Goal: Check status: Verify the current state of an ongoing process or item

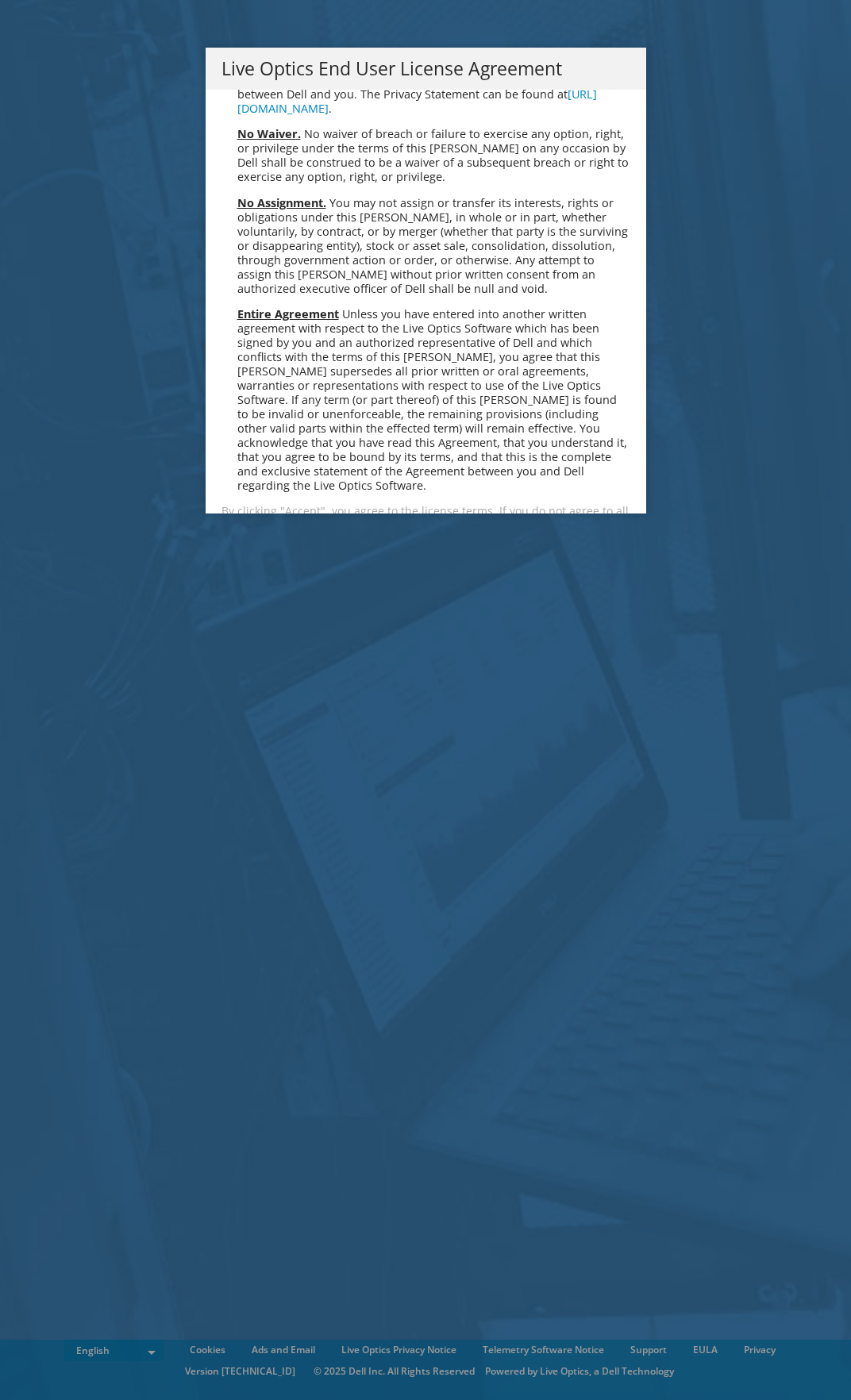
scroll to position [6002, 0]
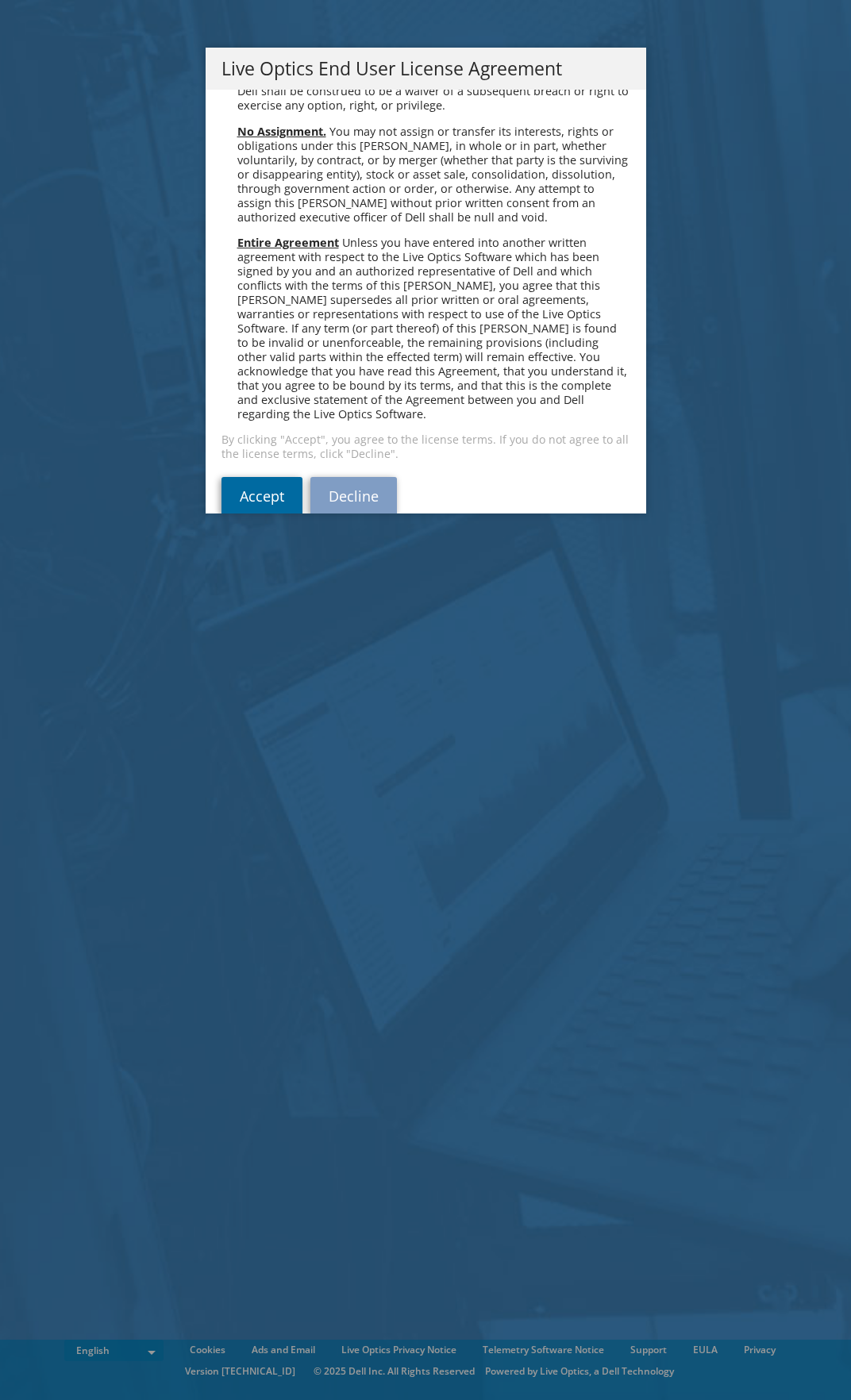
click at [246, 484] on link "Accept" at bounding box center [261, 496] width 81 height 38
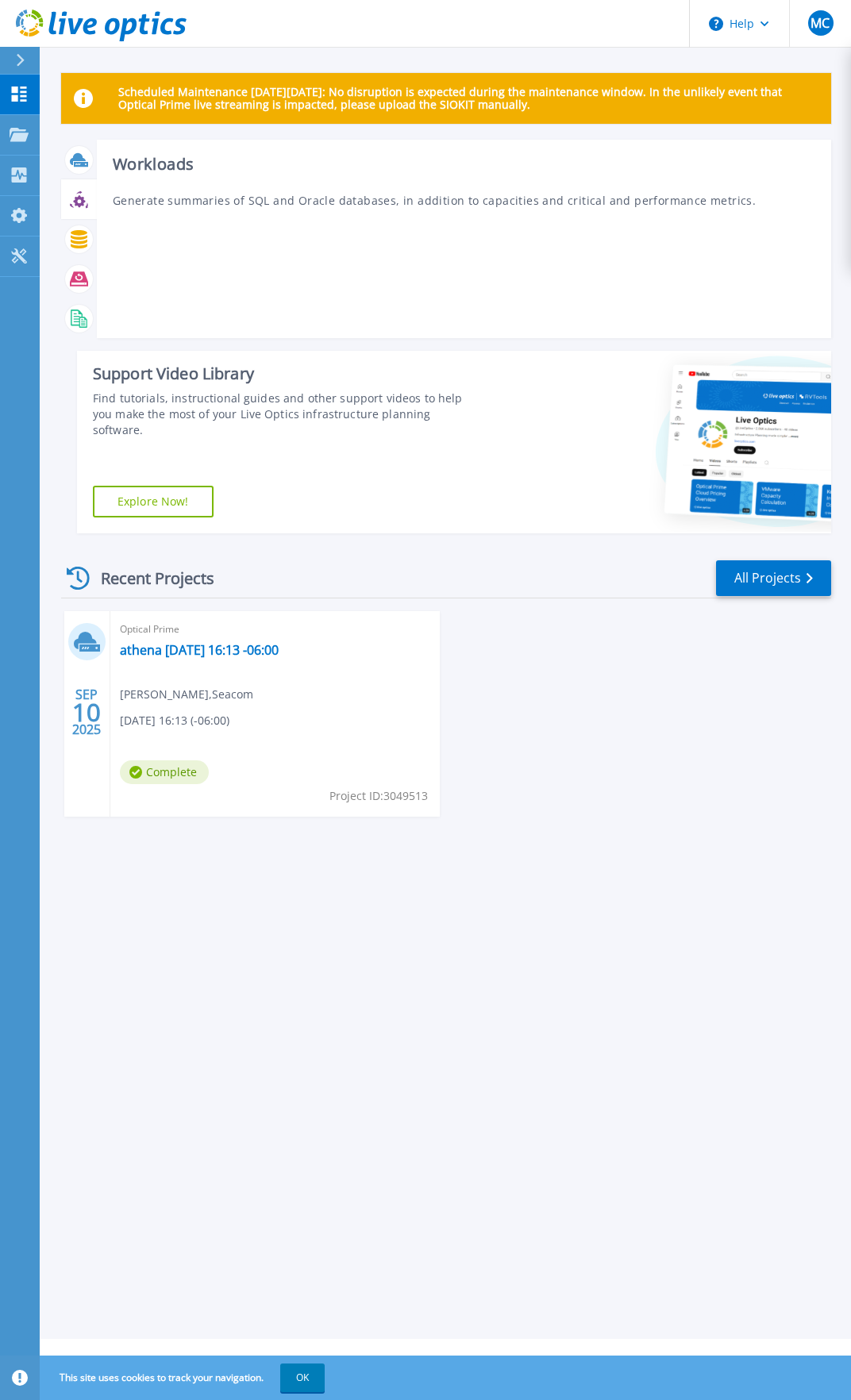
click at [83, 198] on icon at bounding box center [80, 201] width 12 height 12
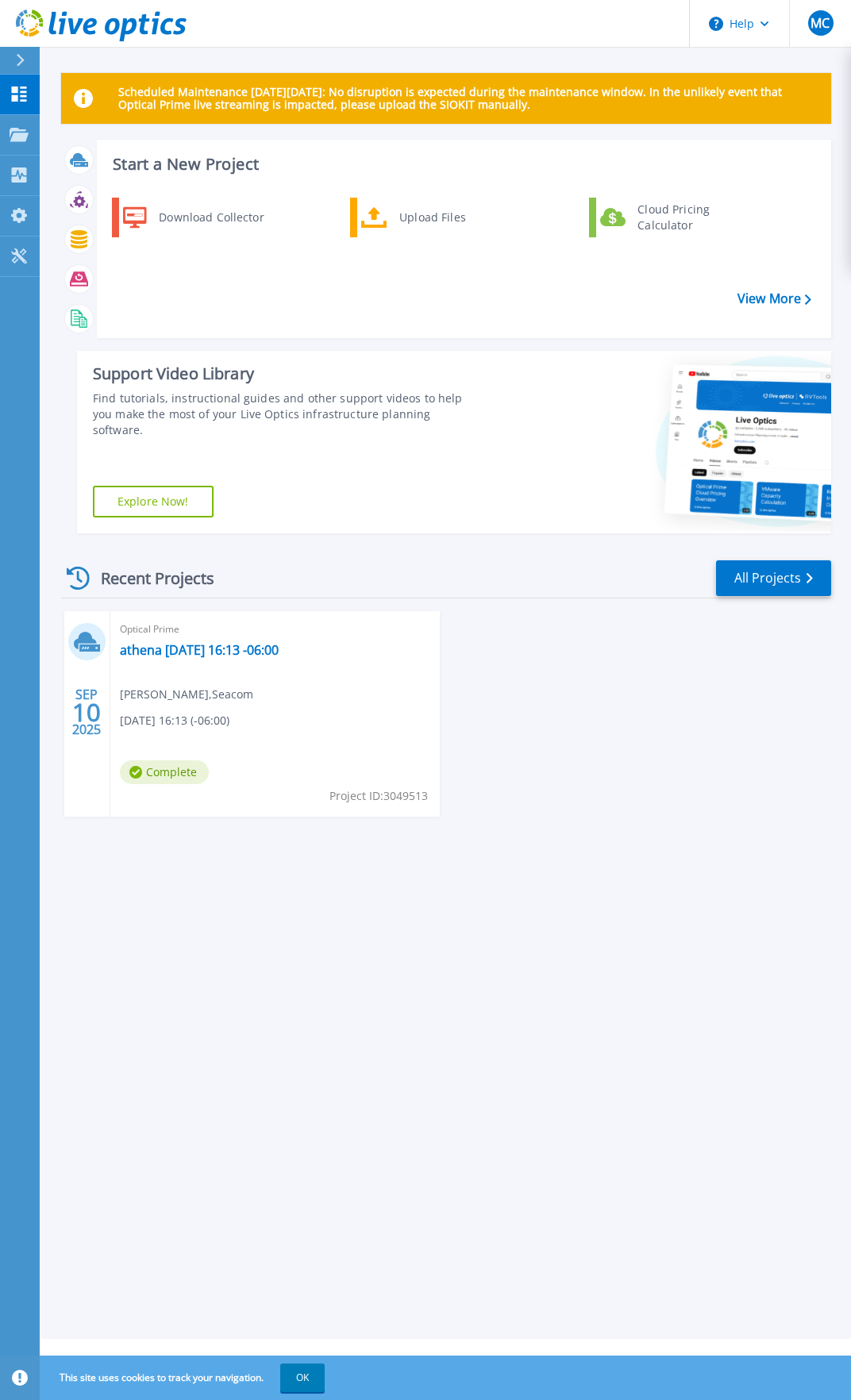
drag, startPoint x: 364, startPoint y: 847, endPoint x: 187, endPoint y: 710, distance: 223.8
click at [362, 847] on div "SEP 10 2025 Optical Prime athena 2025-09-10 16:13 -06:00 Michael C , Seacom 09/…" at bounding box center [439, 730] width 782 height 238
click at [199, 645] on link "athena 2025-09-10 16:13 -06:00" at bounding box center [199, 650] width 159 height 16
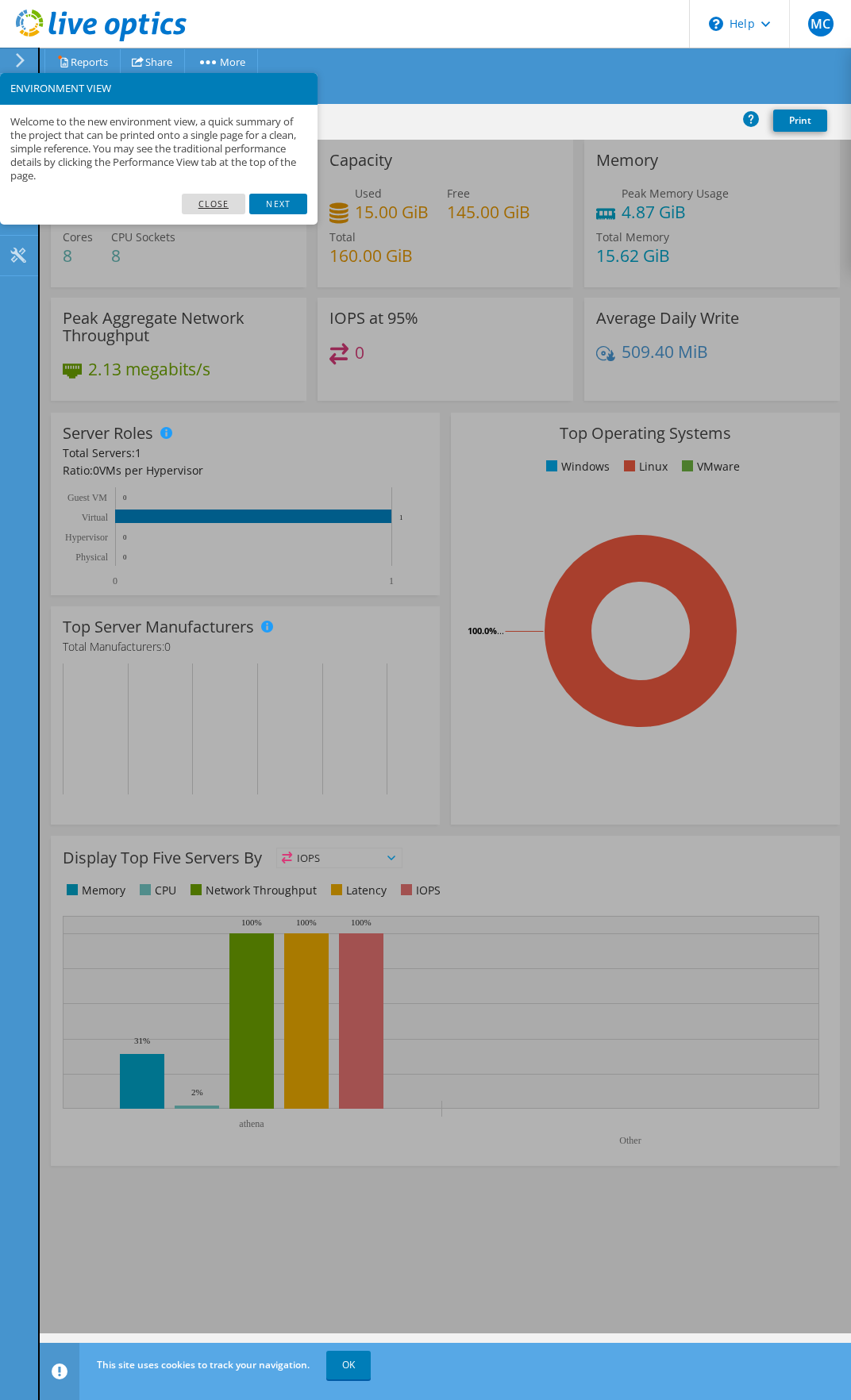
click at [210, 197] on link "Close" at bounding box center [214, 204] width 65 height 21
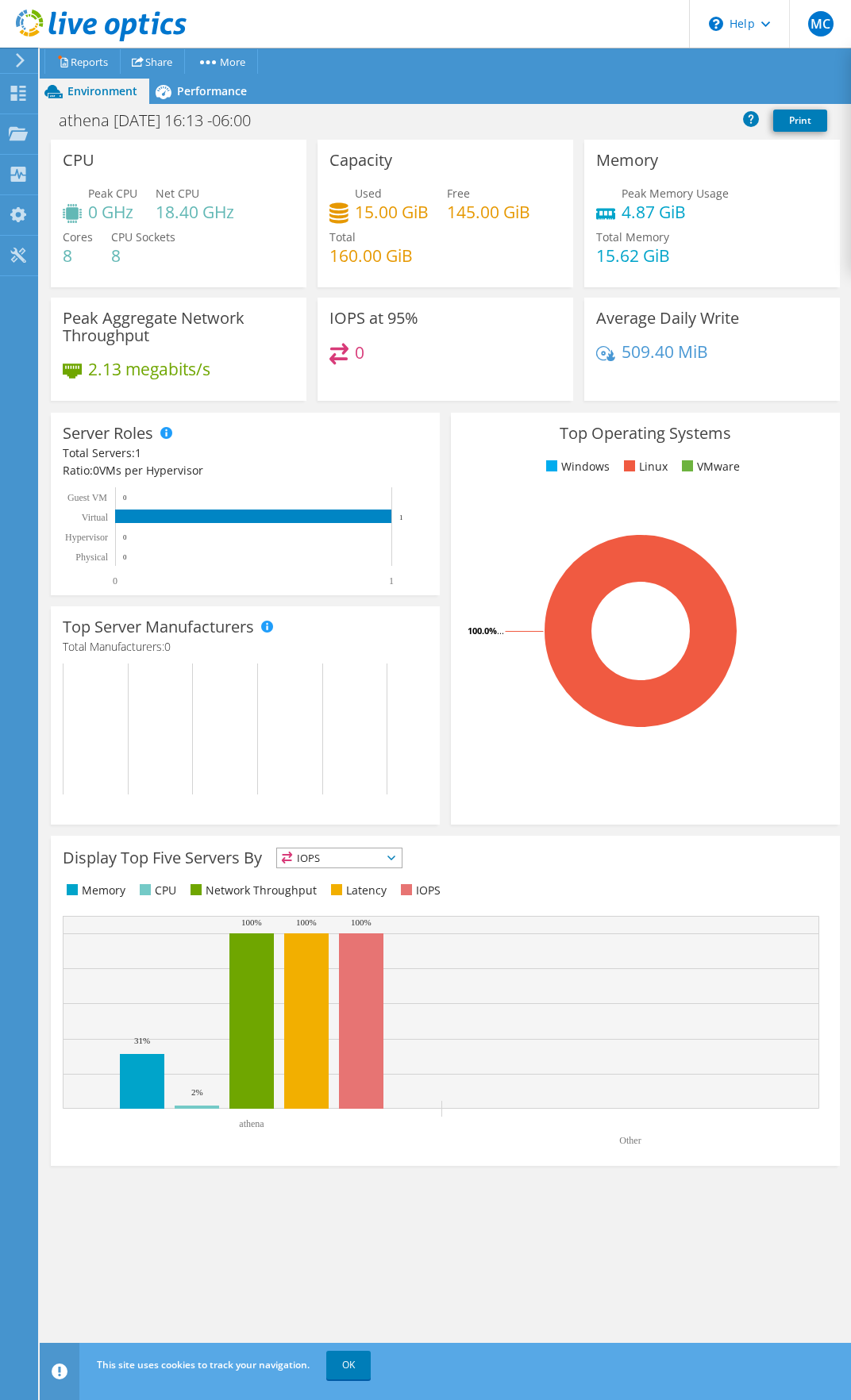
click at [514, 545] on rect at bounding box center [640, 631] width 356 height 278
